Goal: Task Accomplishment & Management: Manage account settings

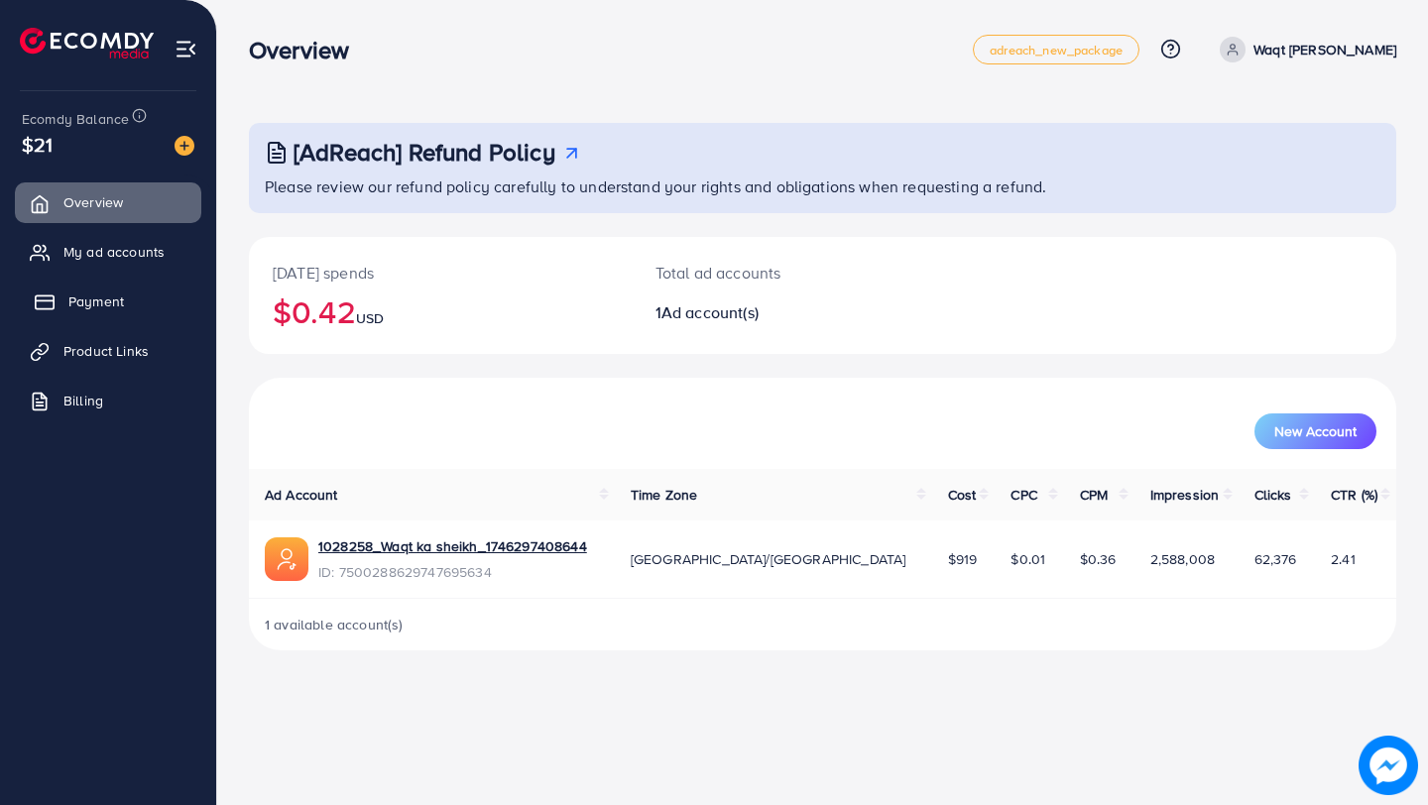
click at [116, 294] on span "Payment" at bounding box center [96, 302] width 56 height 20
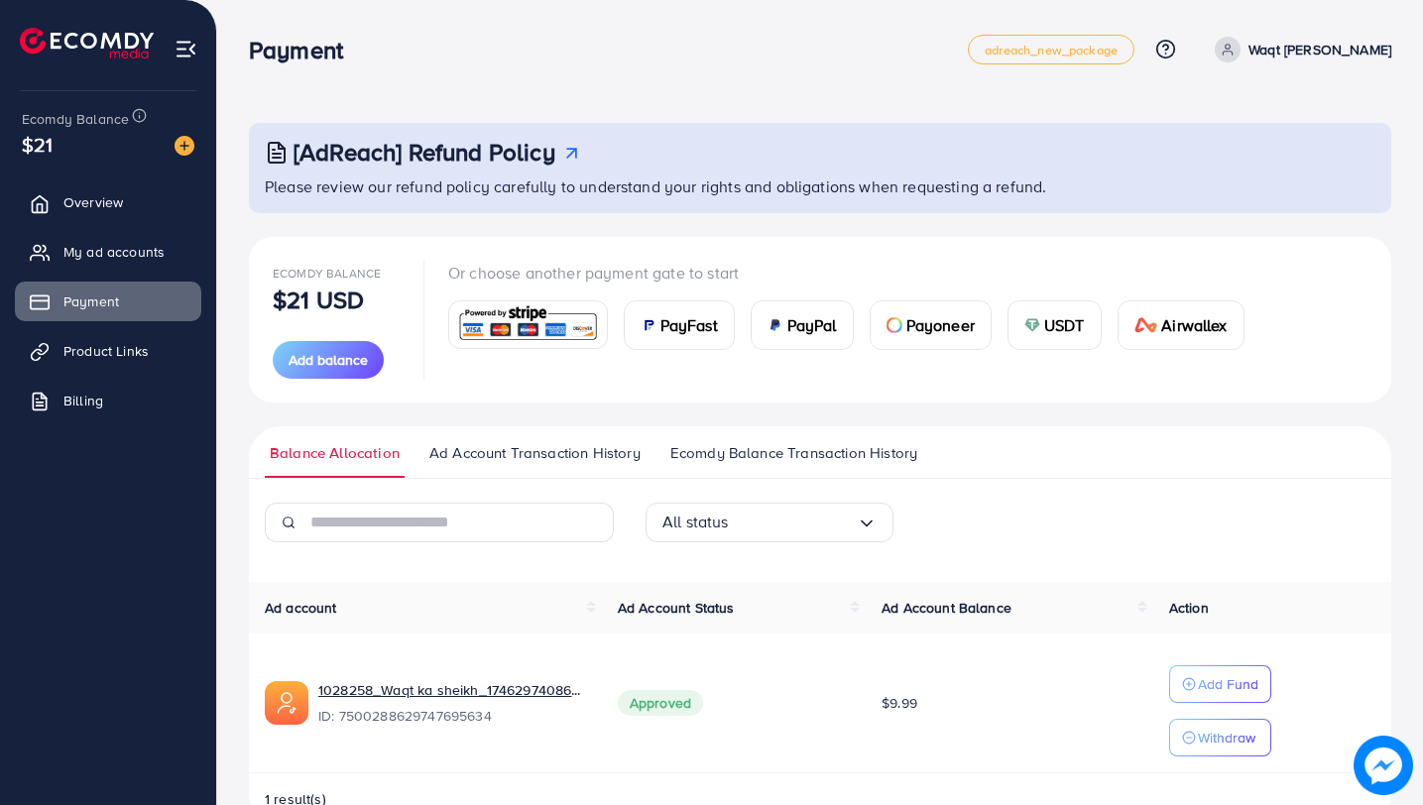
scroll to position [52, 0]
